Goal: Transaction & Acquisition: Purchase product/service

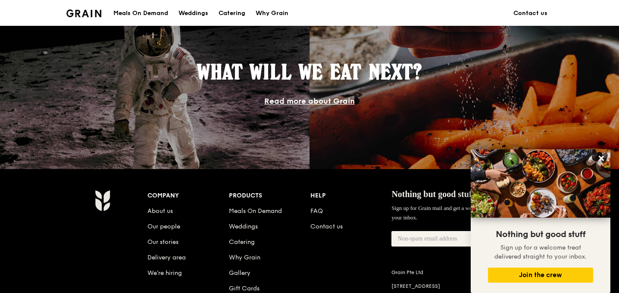
scroll to position [819, 0]
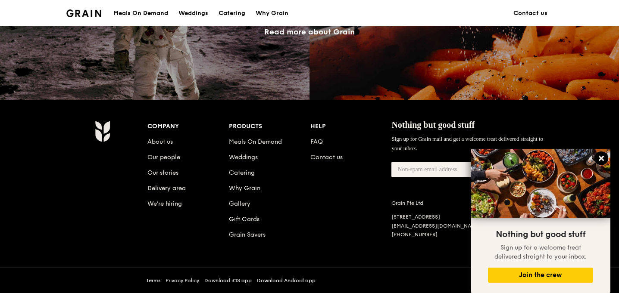
click at [601, 156] on icon at bounding box center [601, 159] width 8 height 8
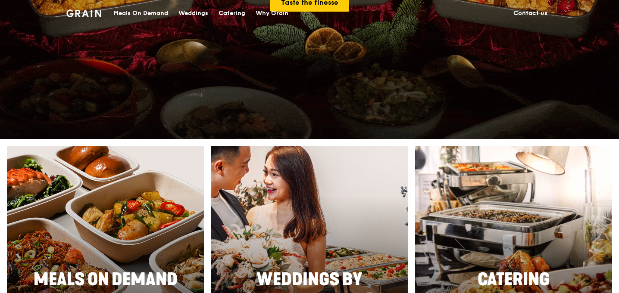
scroll to position [0, 0]
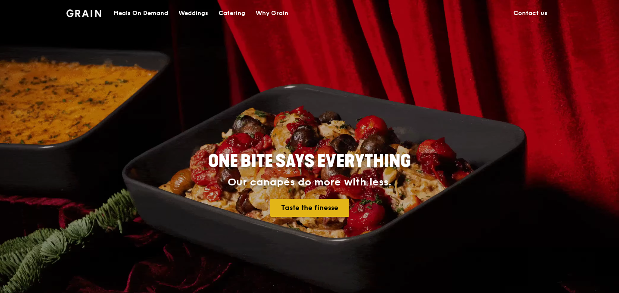
click at [321, 212] on link "Taste the finesse" at bounding box center [309, 208] width 79 height 18
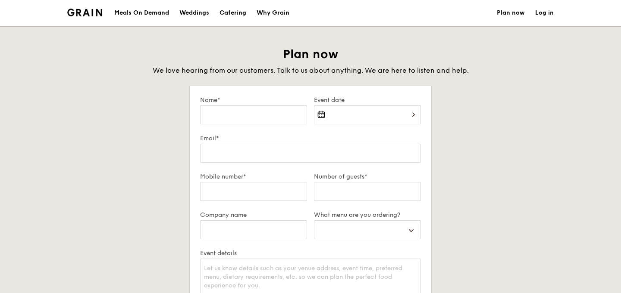
select select
click at [275, 126] on div "Name*" at bounding box center [254, 116] width 114 height 38
click at [268, 117] on input "Name*" at bounding box center [253, 115] width 107 height 19
type input "Anupam Abhayakumar"
type input "annumofficial@gmail.com"
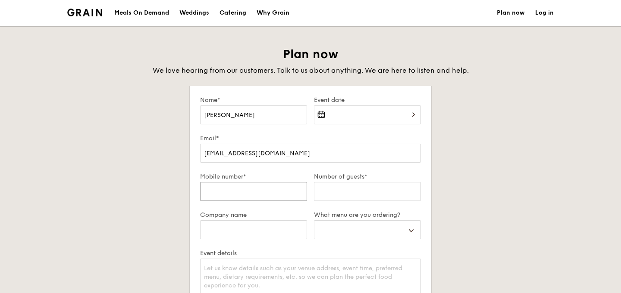
type input "83067106"
select select
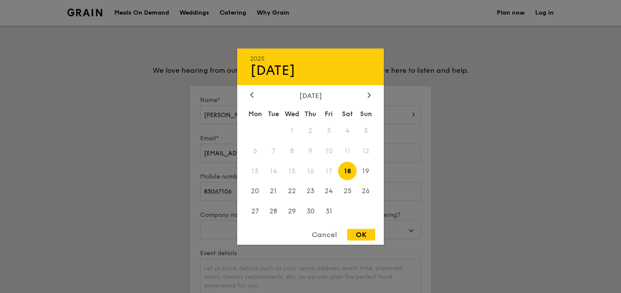
click at [336, 119] on div "2025 Oct 18 October 2025 Mon Tue Wed Thu Fri Sat Sun 1 2 3 4 5 6 7 8 9 10 11 12…" at bounding box center [367, 120] width 107 height 29
click at [349, 173] on span "18" at bounding box center [347, 171] width 19 height 19
click at [360, 237] on div "OK" at bounding box center [361, 235] width 28 height 12
type input "Oct 18, 2025"
select select
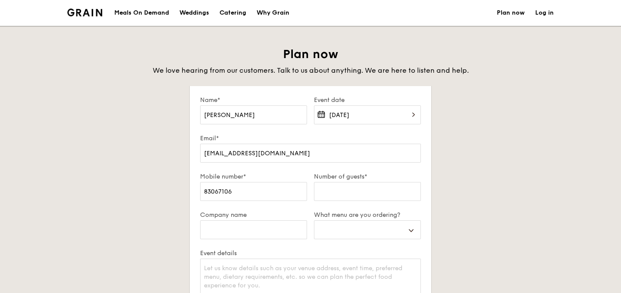
scroll to position [52, 0]
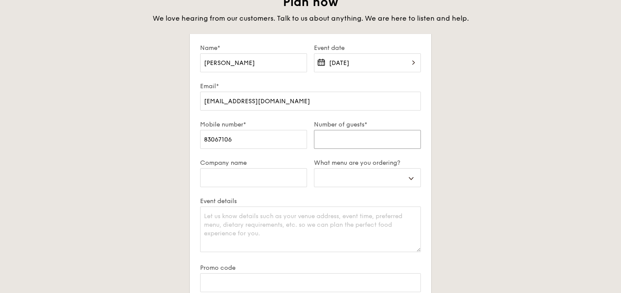
click at [406, 142] on input "Number of guests*" at bounding box center [367, 139] width 107 height 19
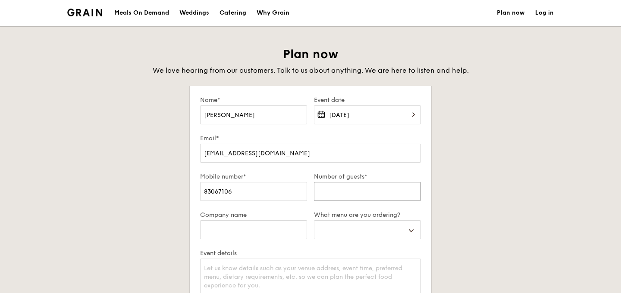
scroll to position [0, 0]
click at [145, 19] on div "Meals On Demand" at bounding box center [141, 13] width 55 height 26
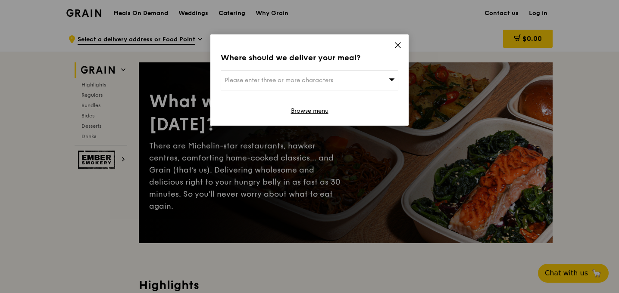
click at [246, 70] on div "Where should we deliver your meal? Please enter three or more characters Browse…" at bounding box center [309, 79] width 198 height 91
click at [382, 47] on div "Where should we deliver your meal? Please enter three or more characters Browse…" at bounding box center [309, 79] width 198 height 91
click at [403, 46] on div "Where should we deliver your meal? Please enter three or more characters Browse…" at bounding box center [309, 79] width 198 height 91
click at [398, 46] on icon at bounding box center [397, 45] width 5 height 5
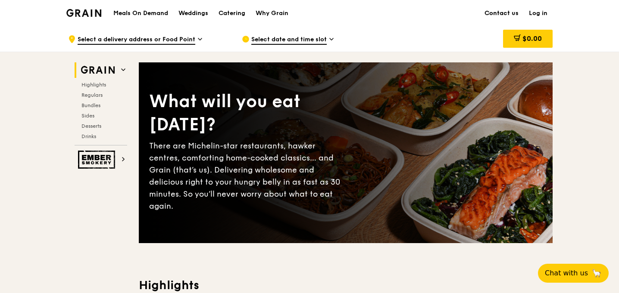
click at [523, 21] on link "Contact us" at bounding box center [501, 13] width 44 height 26
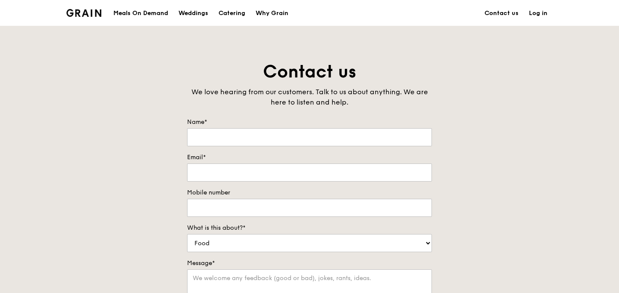
drag, startPoint x: 0, startPoint y: 0, endPoint x: 534, endPoint y: 16, distance: 534.7
click at [534, 16] on link "Log in" at bounding box center [538, 13] width 29 height 26
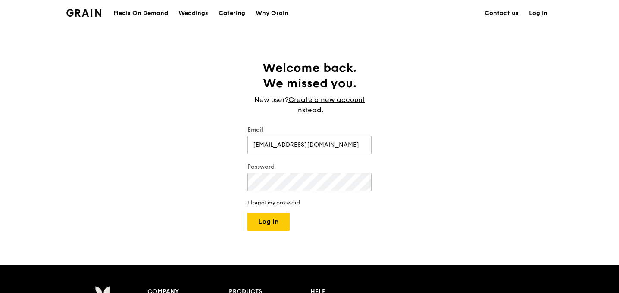
type input "sajnichatly@gmail.com"
click at [247, 213] on button "Log in" at bounding box center [268, 222] width 42 height 18
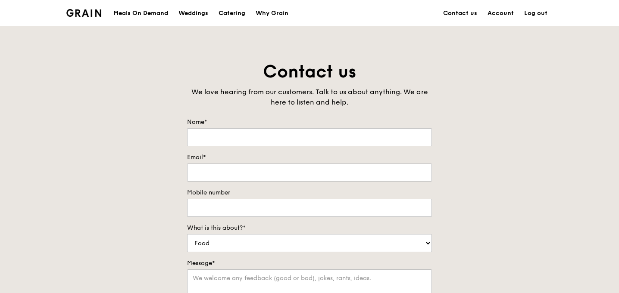
type input "Sajni"
type input "sajnichatly@gmail.com"
type input "86737707"
click at [172, 21] on link "Meals On Demand" at bounding box center [140, 13] width 65 height 26
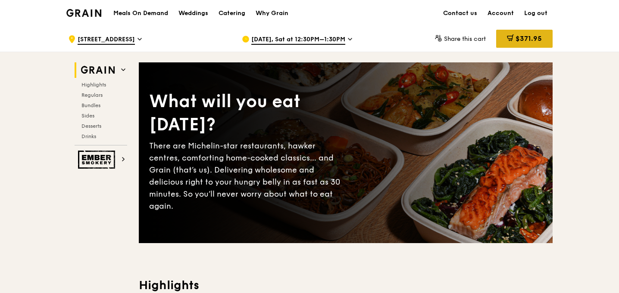
click at [524, 34] on span "$371.95" at bounding box center [528, 38] width 26 height 8
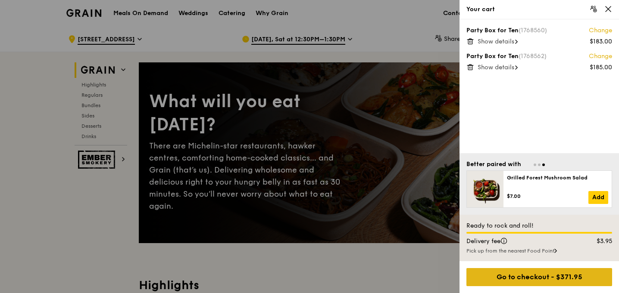
click at [509, 273] on div "Go to checkout - $371.95" at bounding box center [539, 278] width 146 height 18
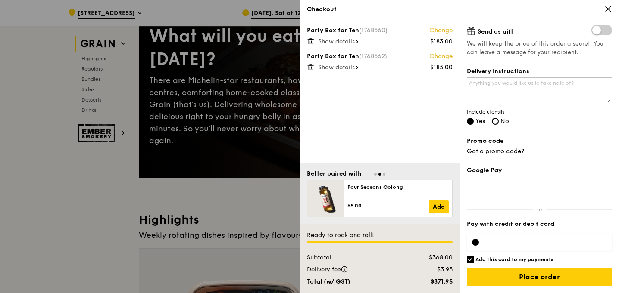
scroll to position [68, 0]
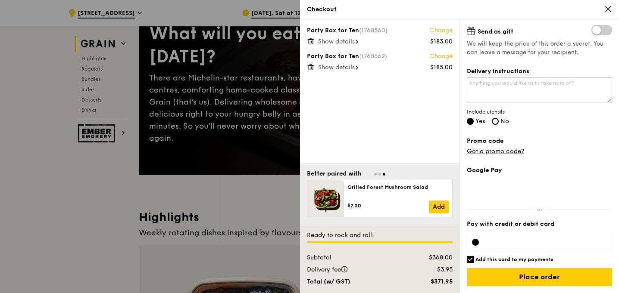
click at [337, 41] on span "Show details" at bounding box center [336, 41] width 37 height 7
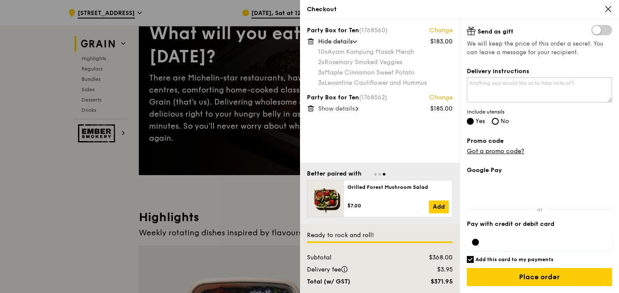
click at [333, 109] on span "Show details" at bounding box center [336, 108] width 37 height 7
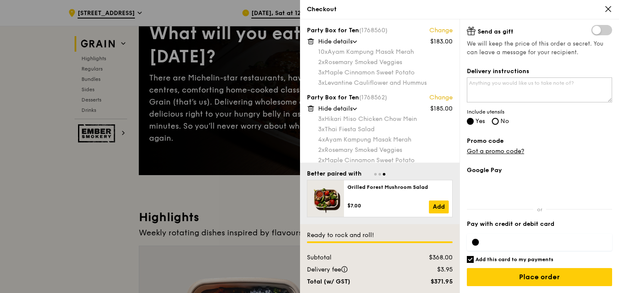
click at [96, 66] on div at bounding box center [309, 146] width 619 height 293
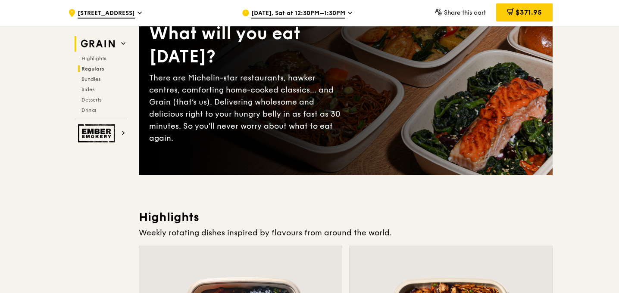
click at [92, 69] on span "Regulars" at bounding box center [92, 69] width 23 height 6
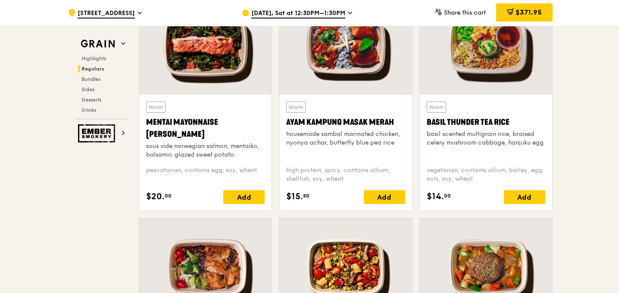
scroll to position [781, 0]
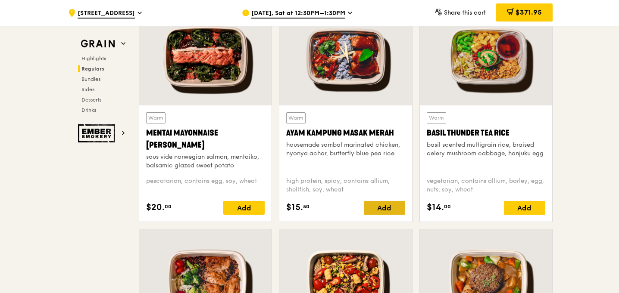
click at [381, 212] on div "Add" at bounding box center [384, 208] width 41 height 14
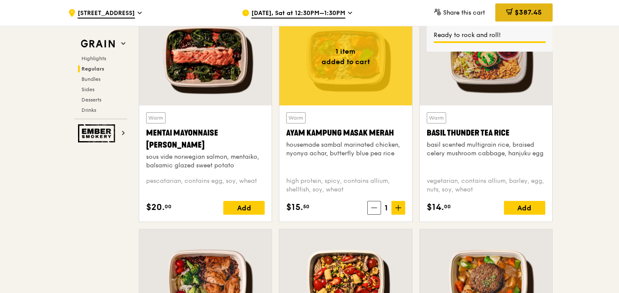
click at [522, 21] on div "$387.45" at bounding box center [523, 12] width 57 height 18
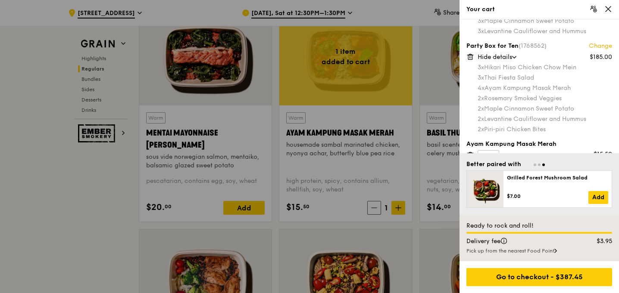
scroll to position [67, 0]
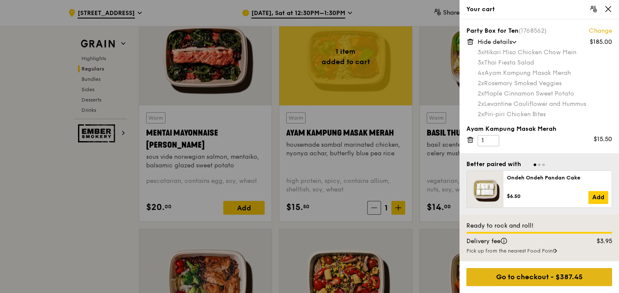
click at [521, 273] on div "Go to checkout - $387.45" at bounding box center [539, 278] width 146 height 18
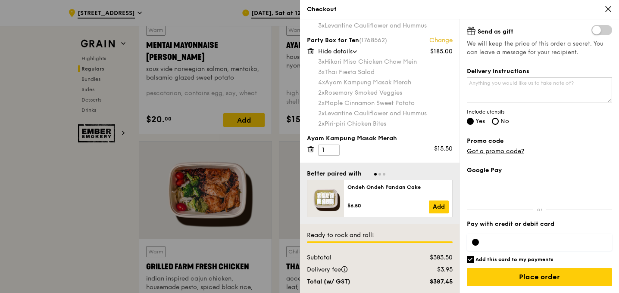
scroll to position [874, 0]
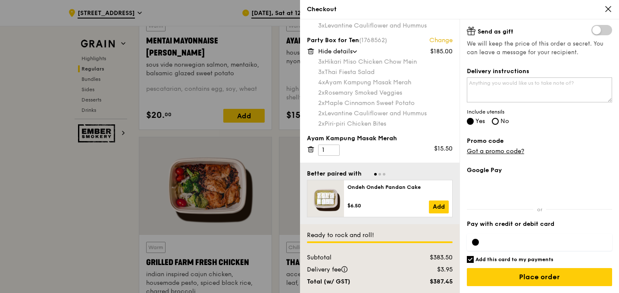
click at [114, 203] on div at bounding box center [309, 146] width 619 height 293
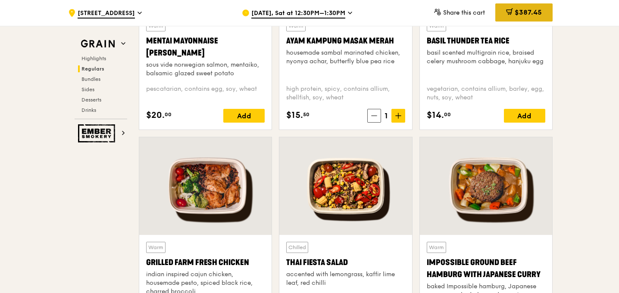
click at [526, 21] on div "$387.45" at bounding box center [523, 12] width 57 height 18
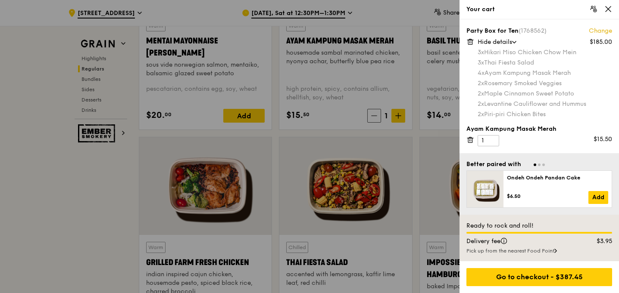
scroll to position [66, 0]
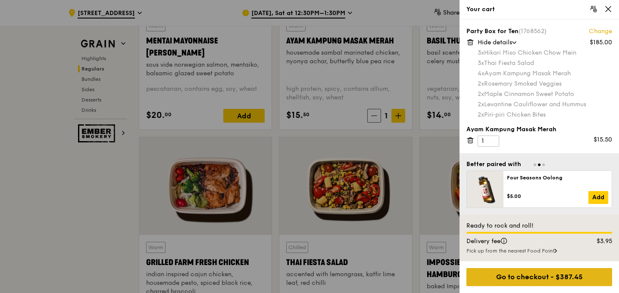
click at [521, 275] on div "Go to checkout - $387.45" at bounding box center [539, 278] width 146 height 18
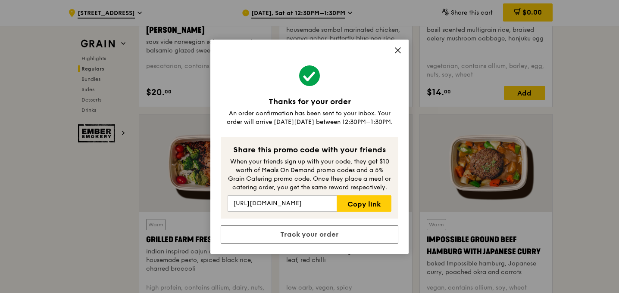
scroll to position [900, 0]
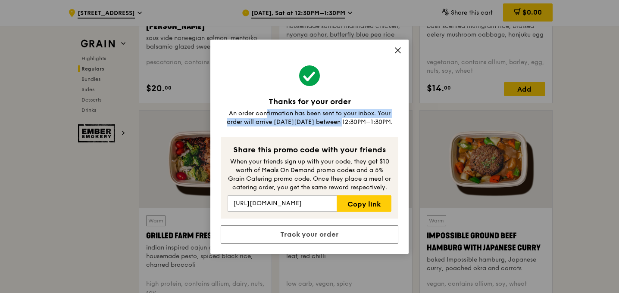
drag, startPoint x: 252, startPoint y: 117, endPoint x: 338, endPoint y: 127, distance: 87.1
click at [338, 127] on div "Thanks for your order An order confirmation has been sent to your inbox. Your o…" at bounding box center [309, 147] width 198 height 215
click at [341, 128] on div "Thanks for your order An order confirmation has been sent to your inbox. Your o…" at bounding box center [309, 147] width 198 height 215
click at [335, 62] on div "Thanks for your order An order confirmation has been sent to your inbox. Your o…" at bounding box center [309, 147] width 198 height 215
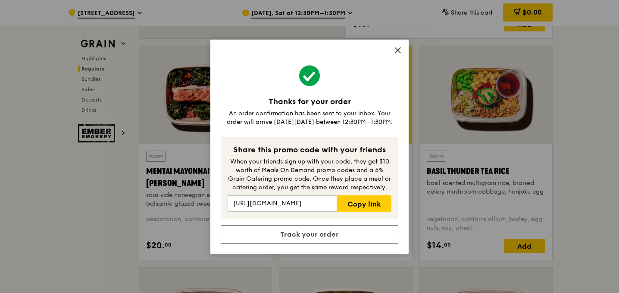
scroll to position [741, 0]
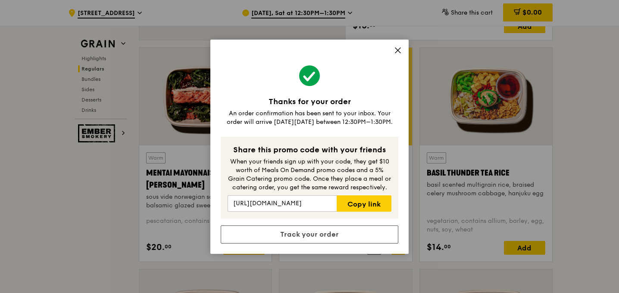
click at [397, 56] on span at bounding box center [398, 51] width 8 height 9
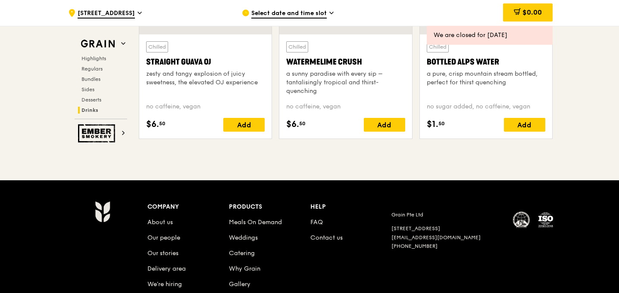
scroll to position [3511, 0]
